Goal: Complete application form

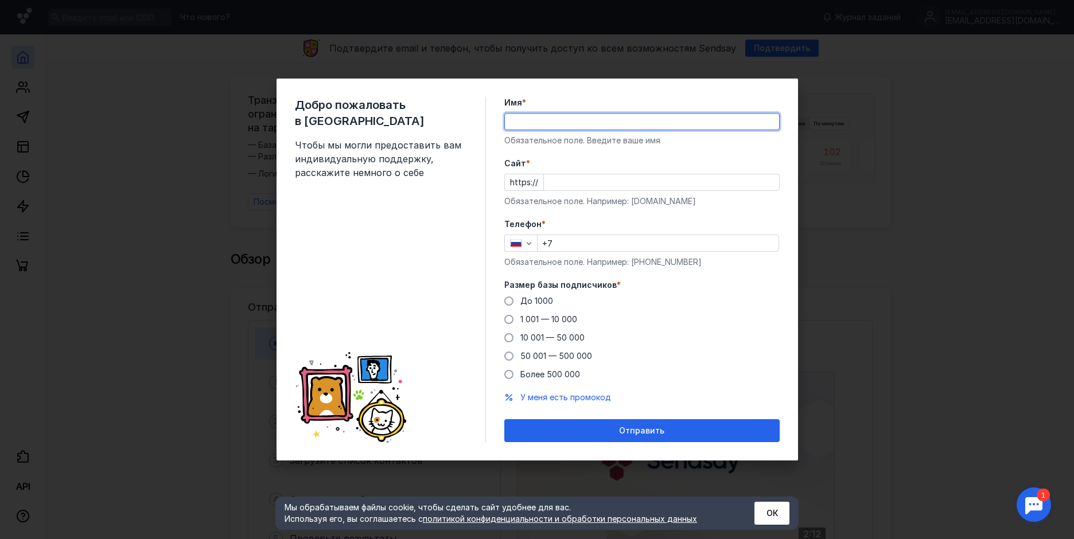
click at [531, 118] on input "Имя *" at bounding box center [642, 122] width 274 height 16
type input "[PERSON_NAME]"
type input "[PHONE_NUMBER]"
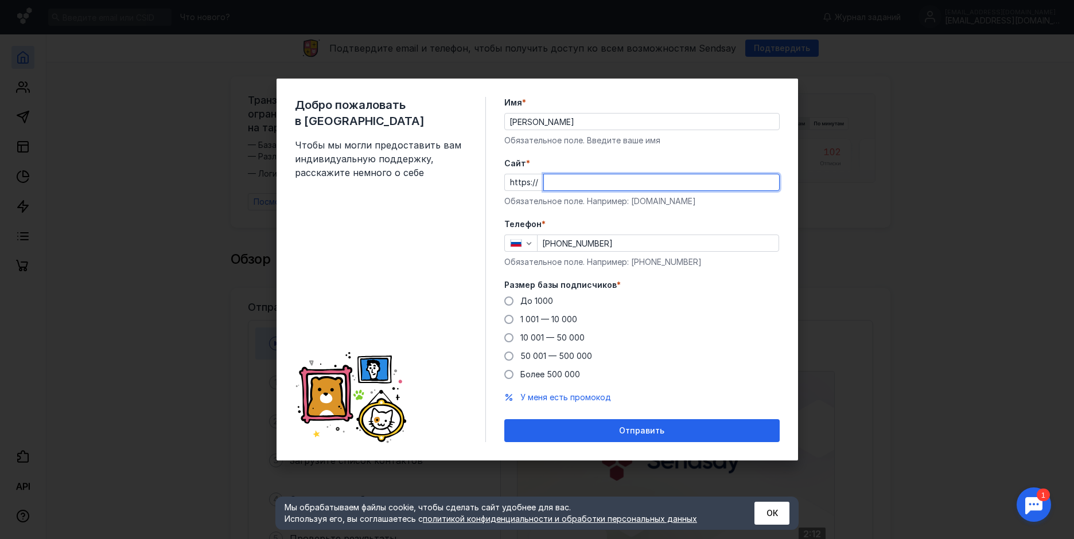
click at [560, 184] on input "Cайт *" at bounding box center [661, 182] width 235 height 16
click at [561, 182] on input "Cайт *" at bounding box center [661, 182] width 235 height 16
click at [581, 185] on input "elenka" at bounding box center [661, 182] width 235 height 16
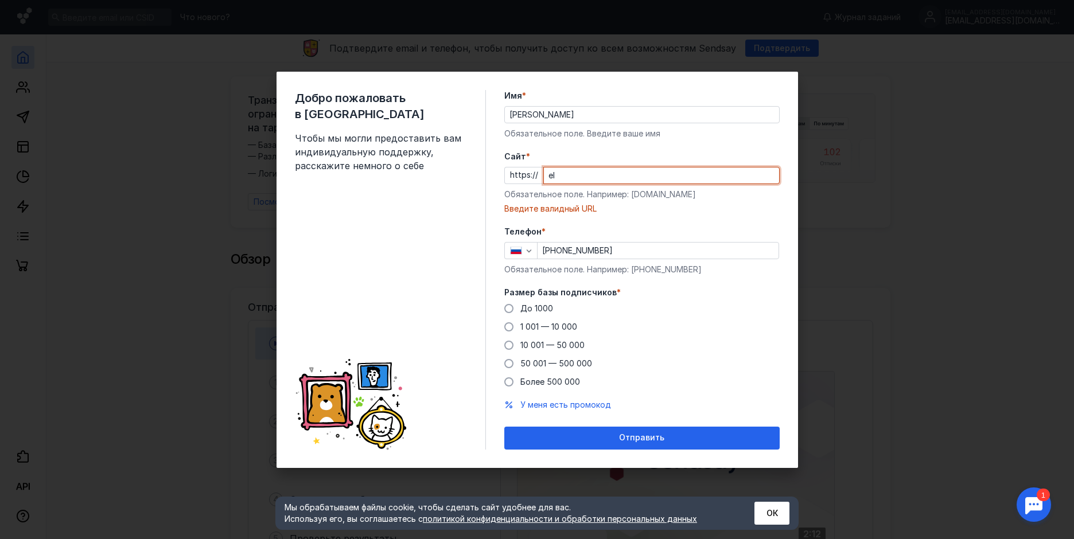
type input "e"
paste input "[EMAIL_ADDRESS][DOMAIN_NAME]"
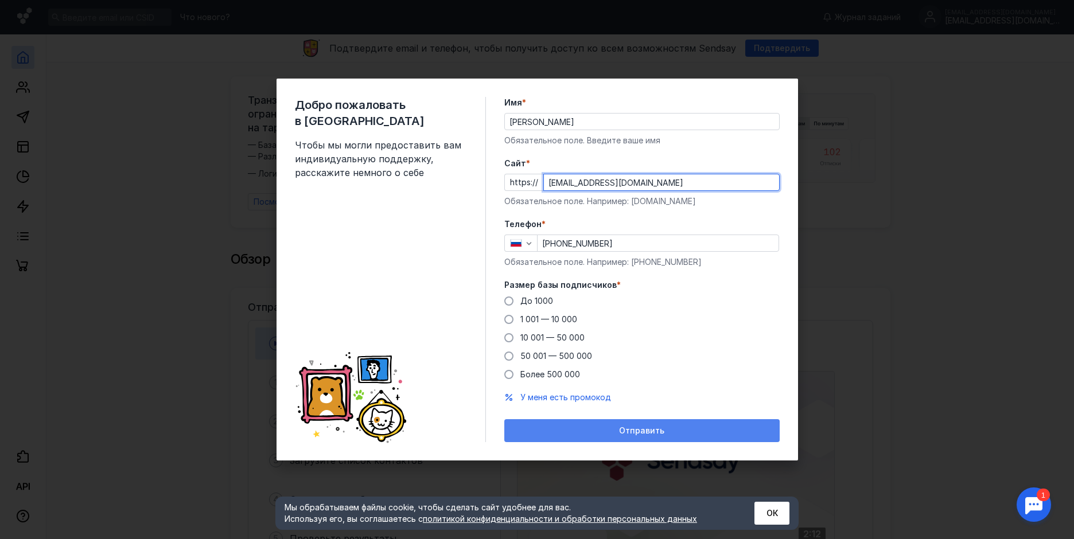
type input "[EMAIL_ADDRESS][DOMAIN_NAME]"
click at [657, 428] on span "Отправить" at bounding box center [641, 431] width 45 height 10
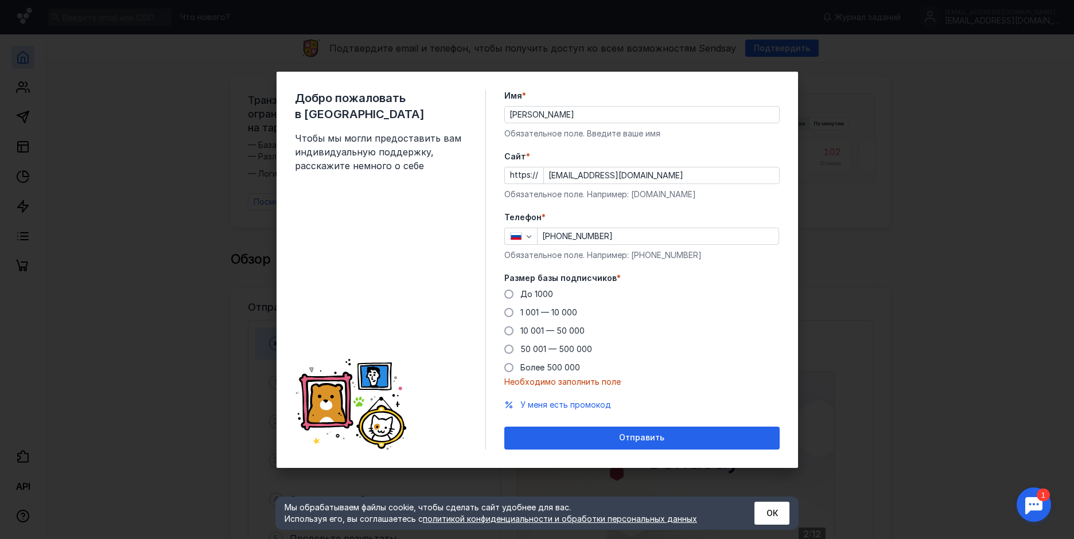
drag, startPoint x: 130, startPoint y: 161, endPoint x: 220, endPoint y: 59, distance: 135.4
click at [134, 155] on div "Добро пожаловать в Sendsay Чтобы мы могли предоставить вам индивидуальную подде…" at bounding box center [537, 269] width 1074 height 539
